Goal: Information Seeking & Learning: Learn about a topic

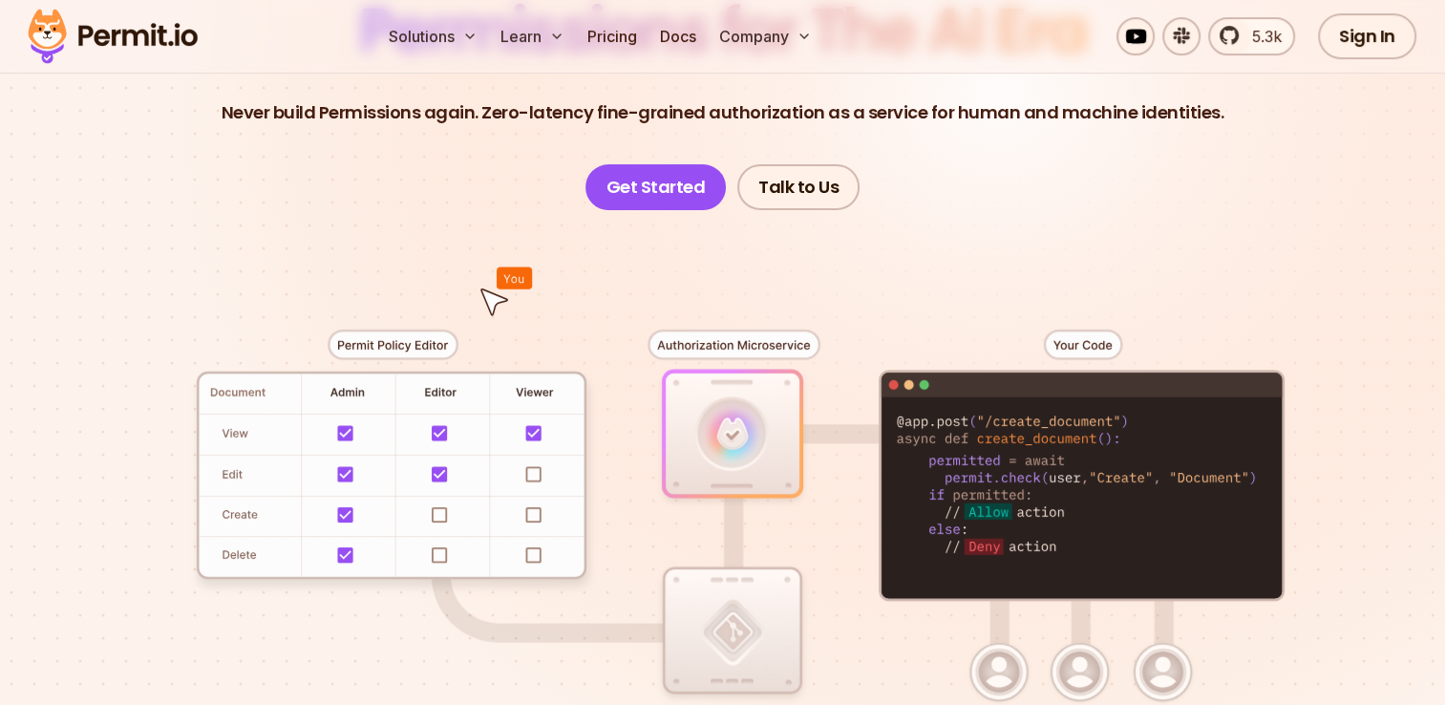
scroll to position [382, 0]
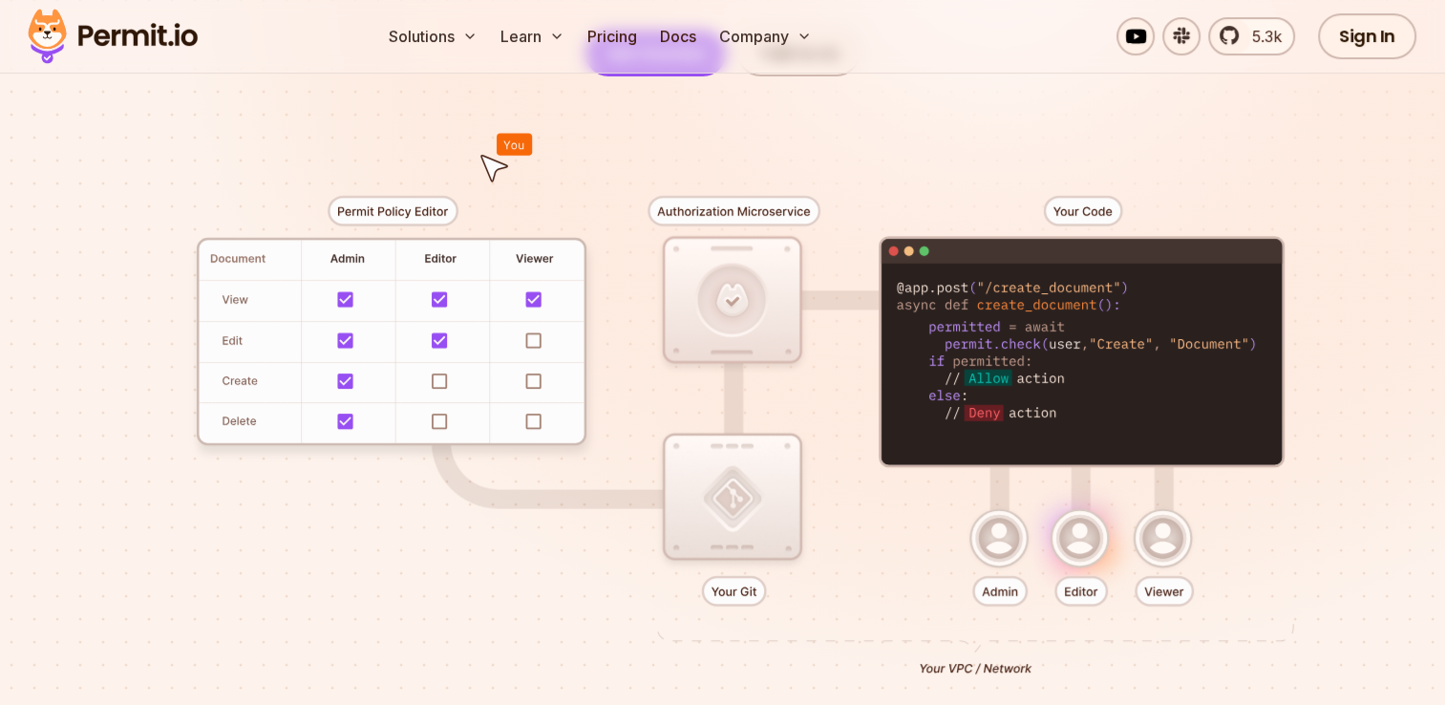
click at [317, 315] on div at bounding box center [722, 427] width 1337 height 703
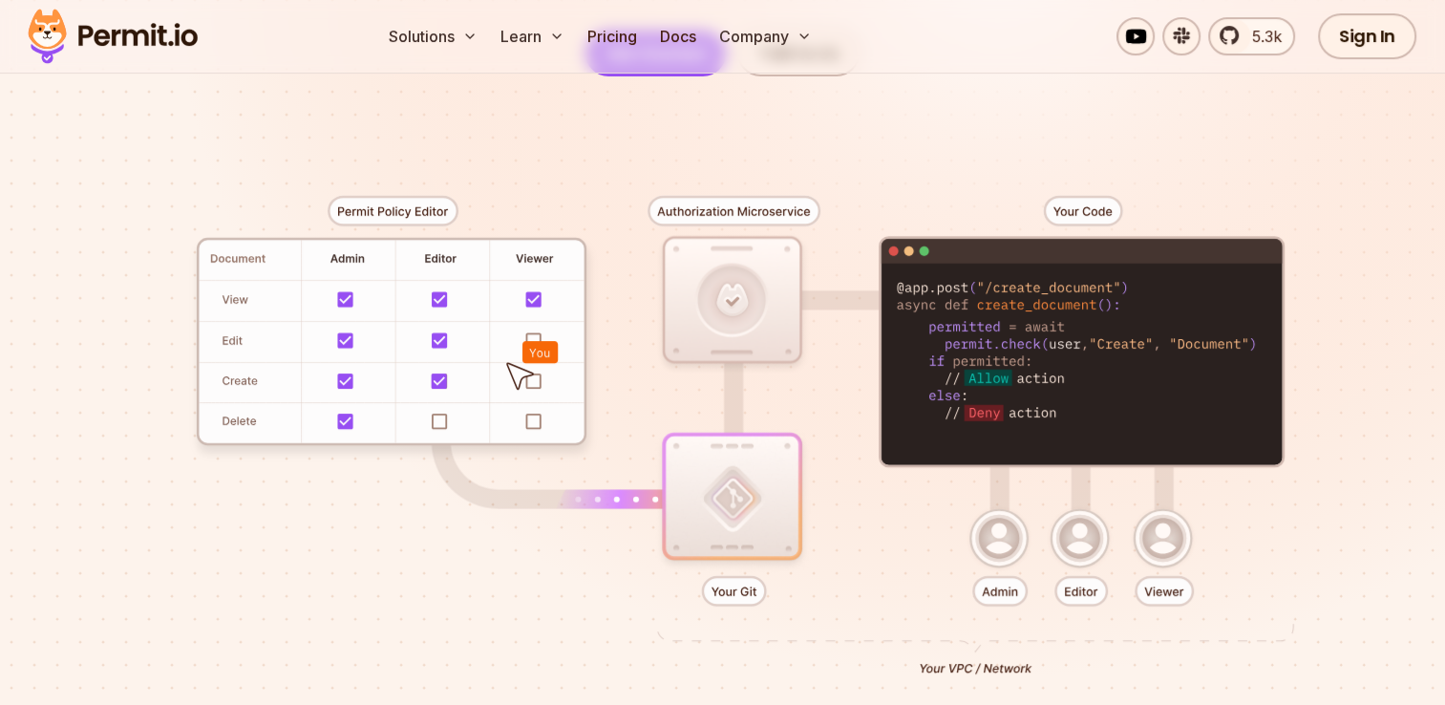
click at [532, 380] on div at bounding box center [722, 427] width 1337 height 703
click at [1166, 591] on div at bounding box center [722, 427] width 1337 height 703
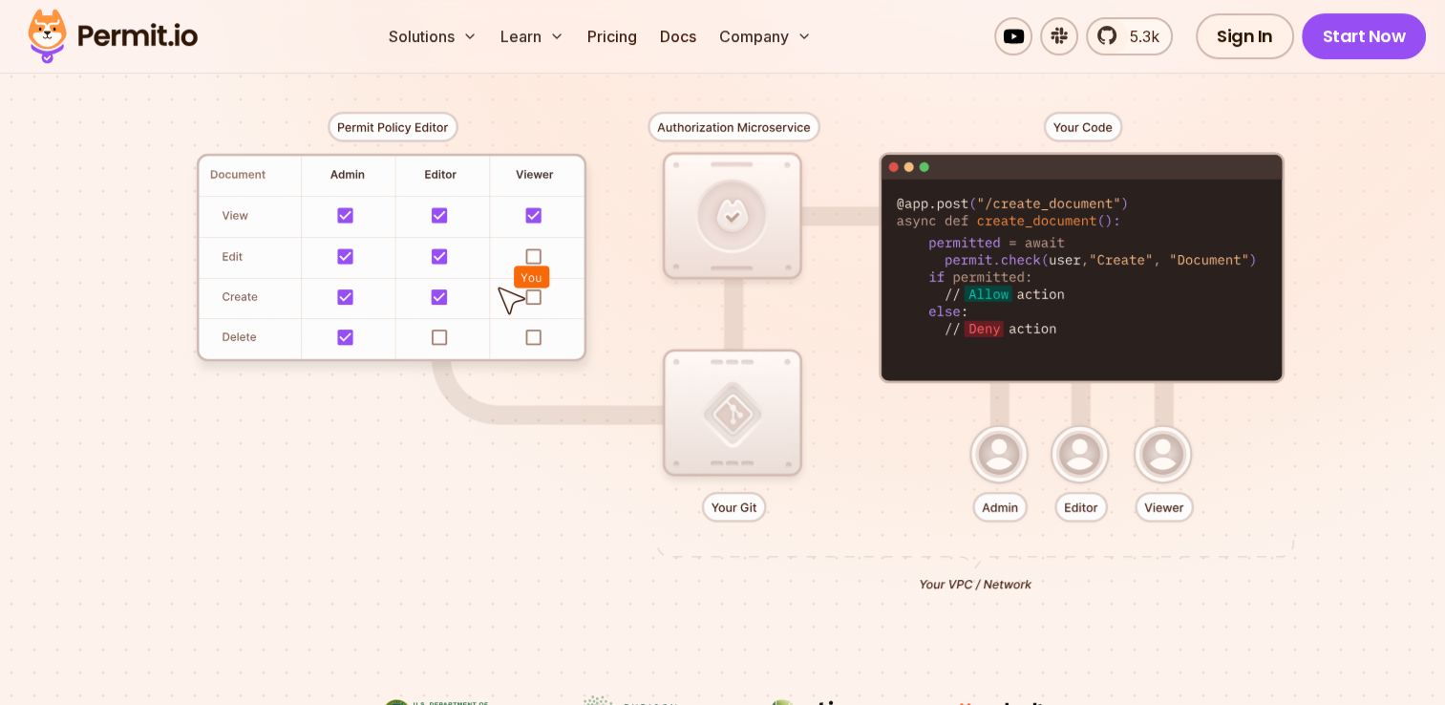
scroll to position [0, 0]
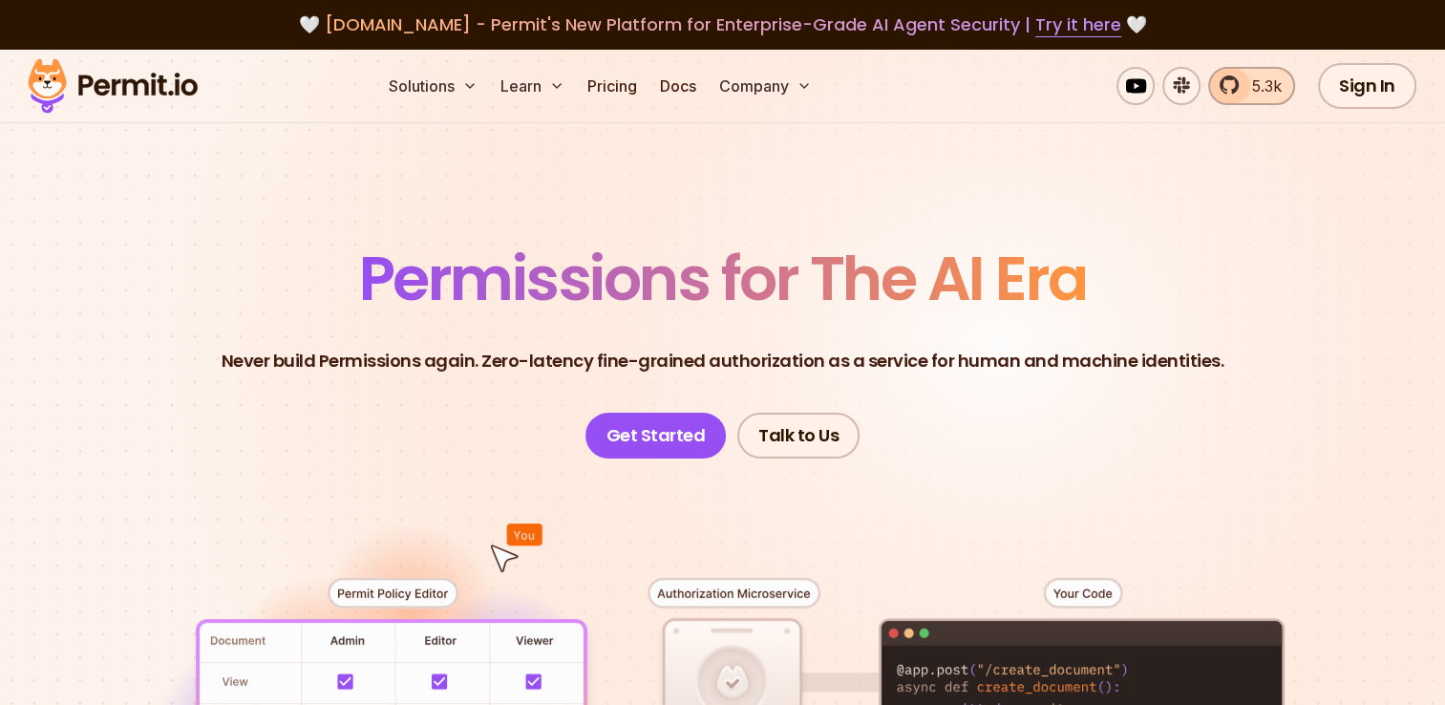
click at [1247, 92] on span "5.3k" at bounding box center [1260, 85] width 41 height 23
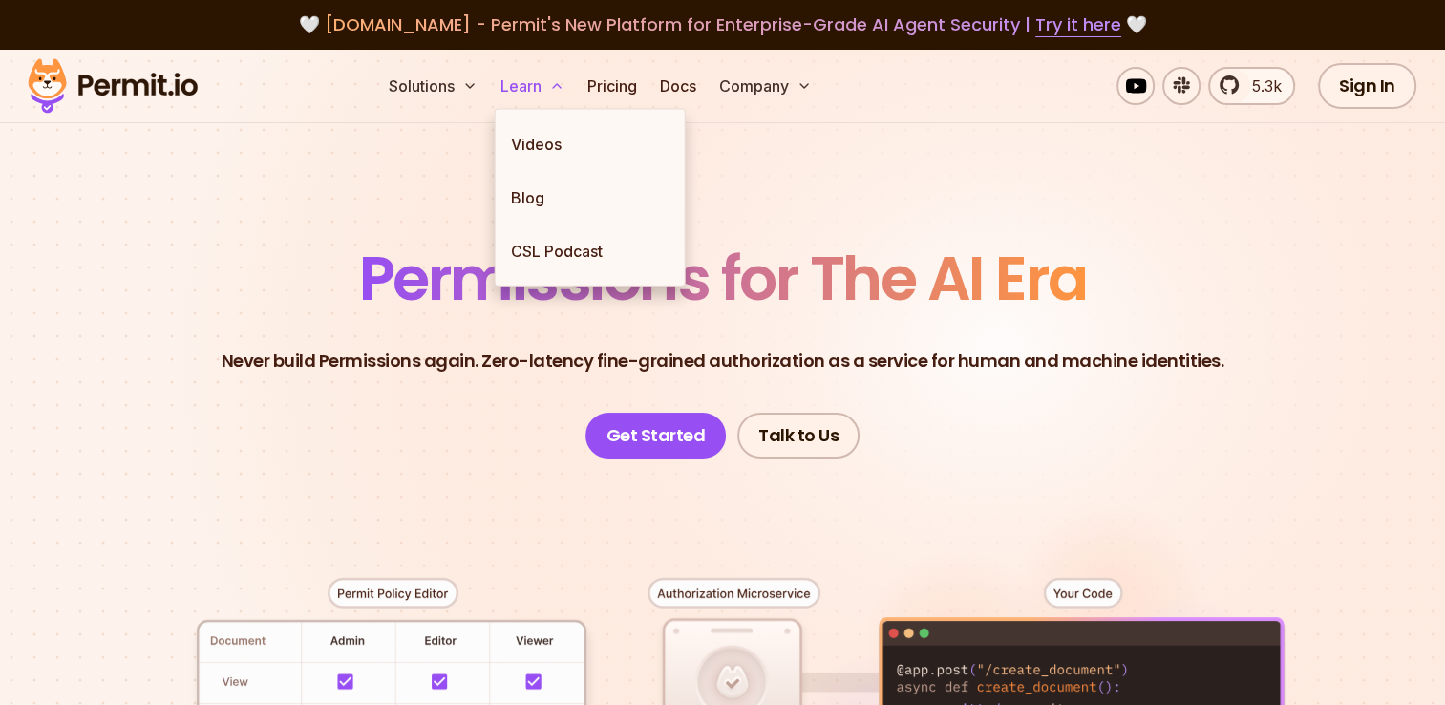
click at [524, 76] on button "Learn" at bounding box center [532, 86] width 79 height 38
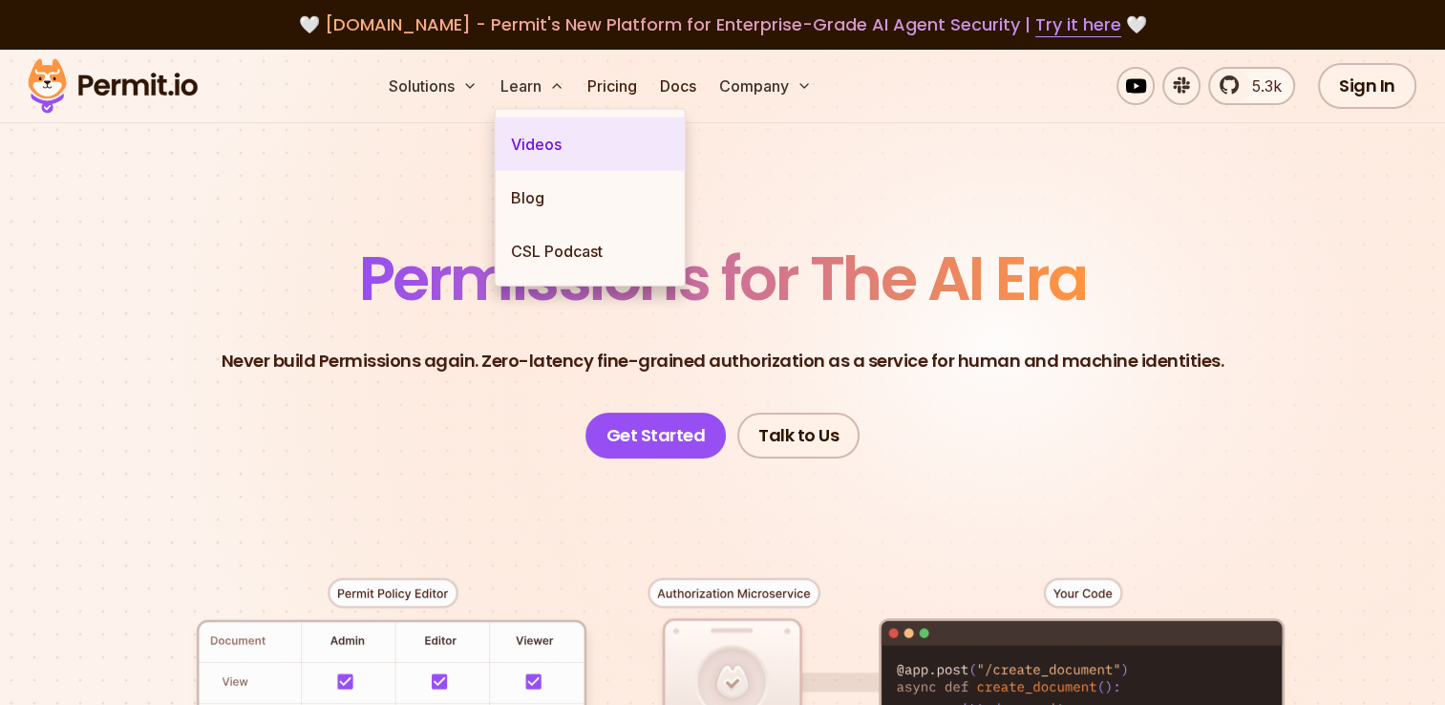
click at [531, 141] on link "Videos" at bounding box center [590, 143] width 189 height 53
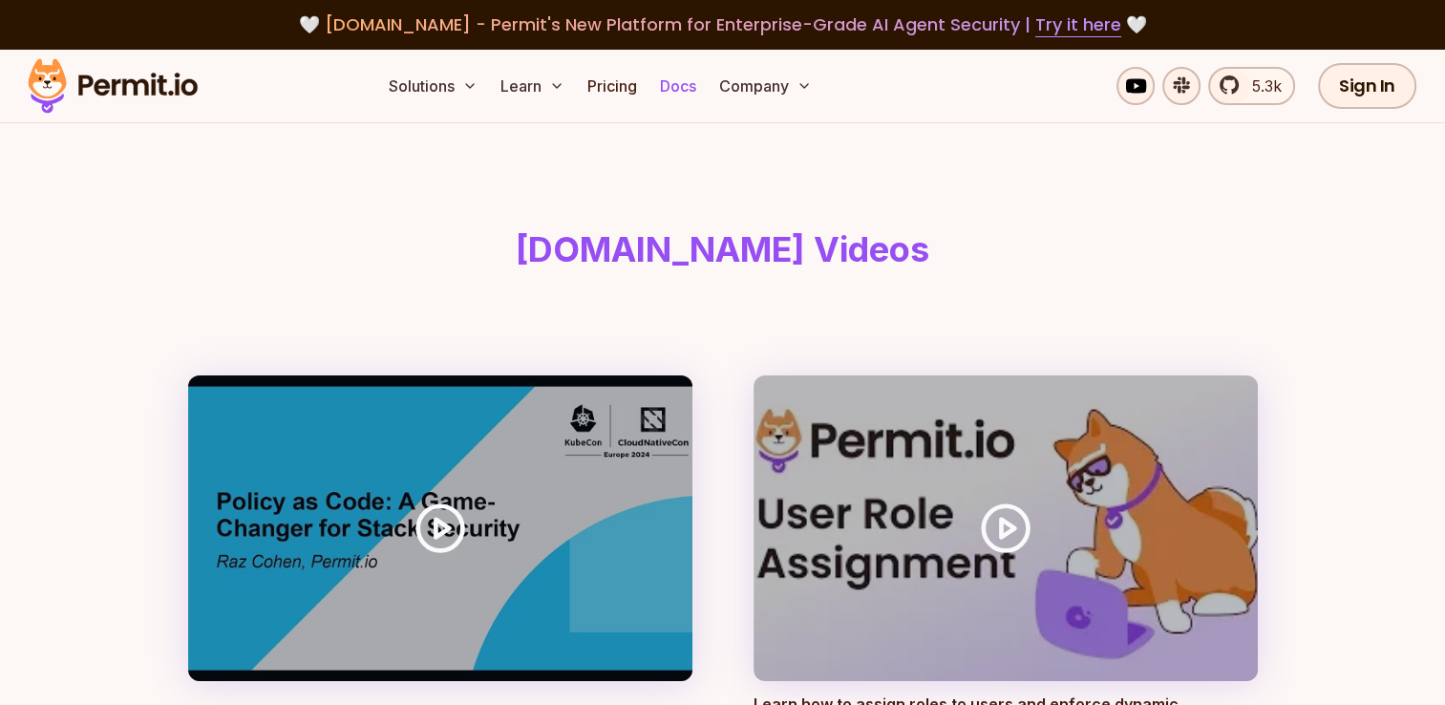
click at [690, 90] on link "Docs" at bounding box center [678, 86] width 52 height 38
drag, startPoint x: 1045, startPoint y: 18, endPoint x: 938, endPoint y: 117, distance: 146.6
click at [938, 117] on div "Solutions Learn Pricing Docs Company 5.3k Sign In Start Now" at bounding box center [722, 87] width 1445 height 74
click at [939, 163] on header "[DOMAIN_NAME] Videos" at bounding box center [723, 249] width 1100 height 252
